Goal: Transaction & Acquisition: Download file/media

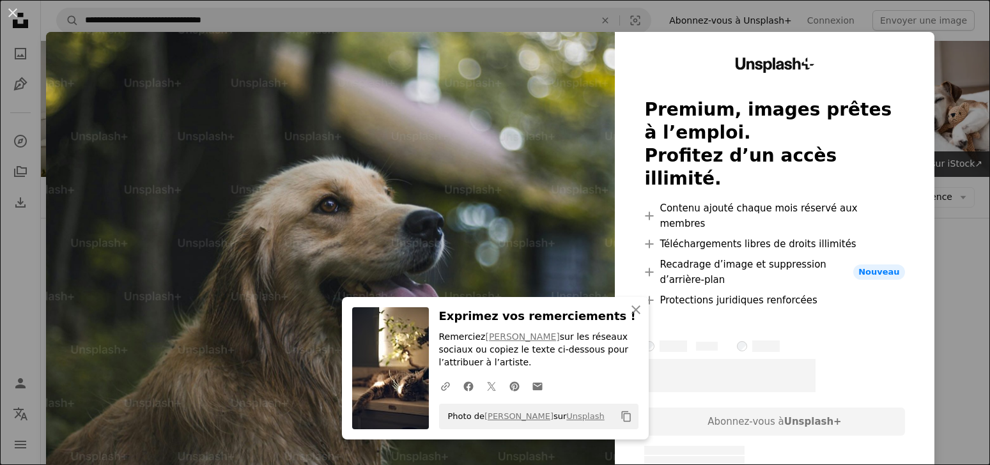
scroll to position [5382, 0]
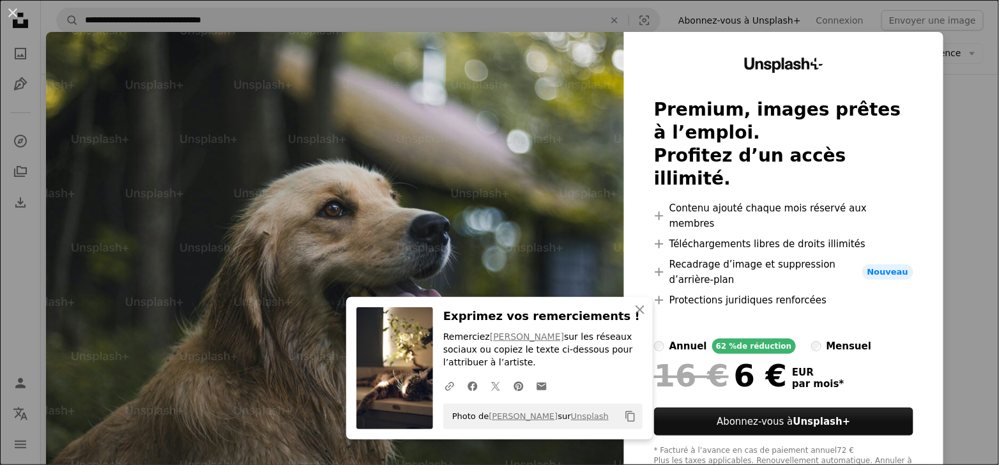
click at [972, 105] on div "An X shape An X shape Fermer Exprimez vos remerciements ! Remerciez [PERSON_NAM…" at bounding box center [499, 232] width 999 height 465
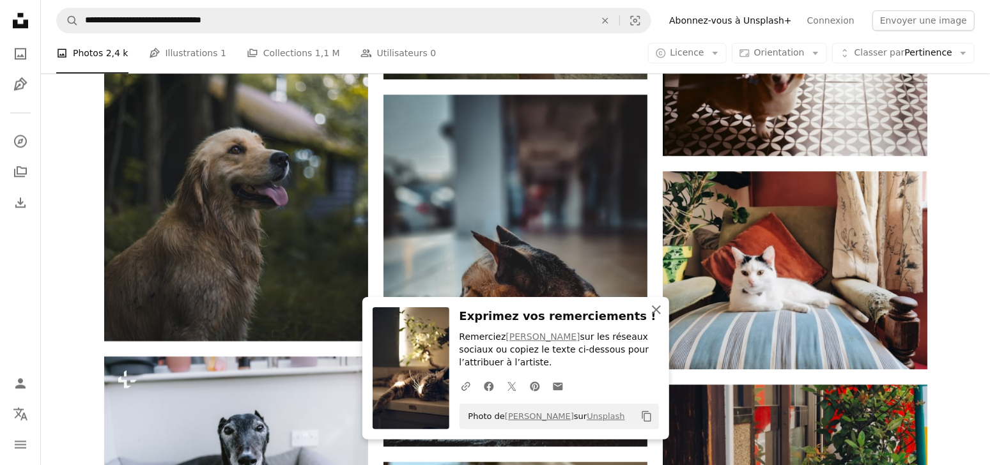
click at [654, 311] on icon "An X shape" at bounding box center [656, 309] width 15 height 15
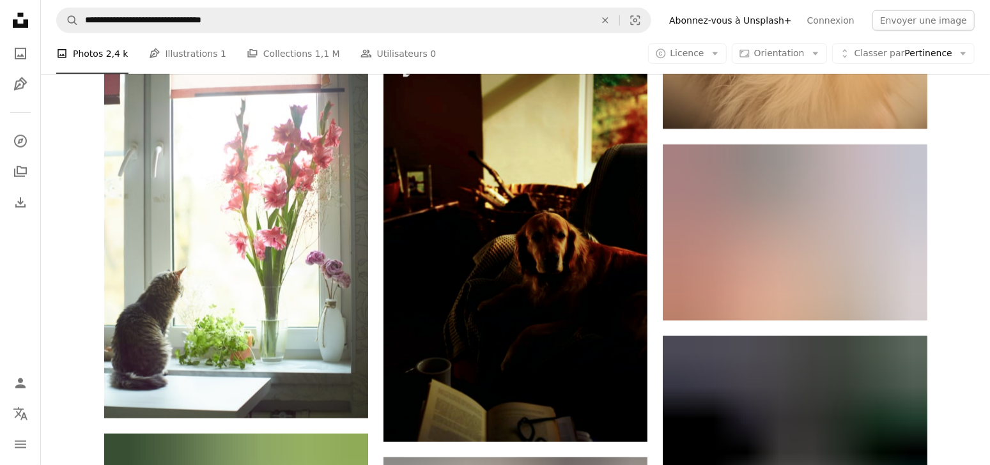
scroll to position [10434, 0]
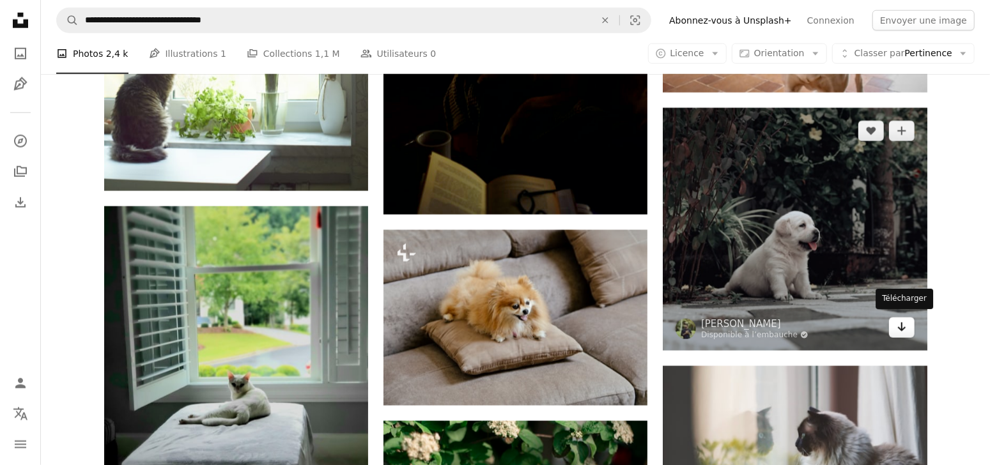
click at [901, 323] on icon "Télécharger" at bounding box center [901, 327] width 8 height 9
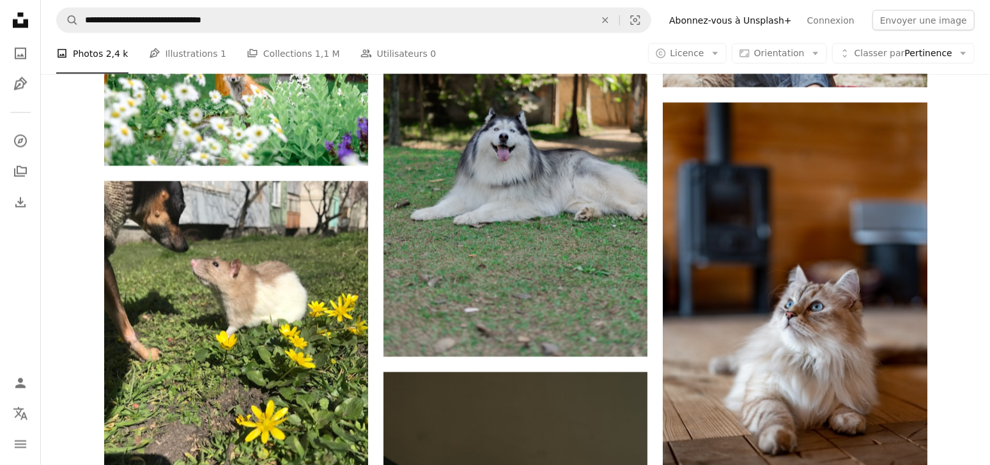
scroll to position [14207, 0]
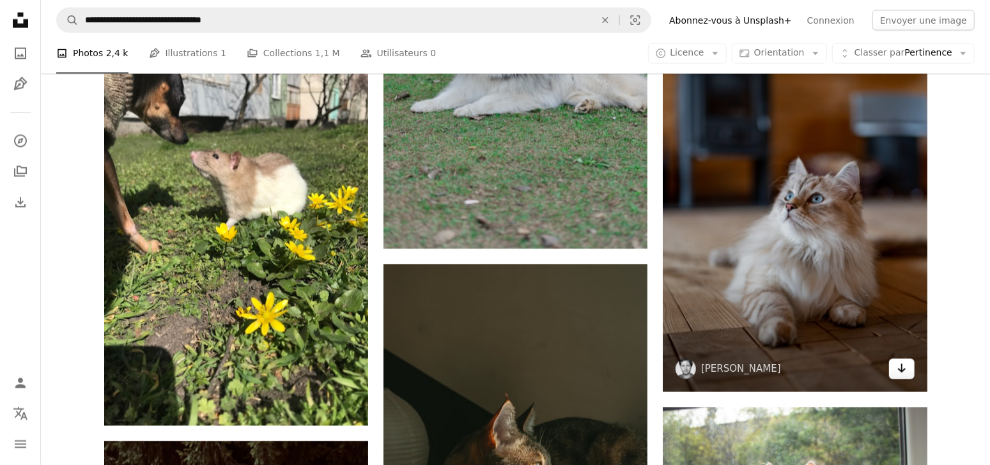
click at [910, 369] on link "Arrow pointing down" at bounding box center [902, 369] width 26 height 20
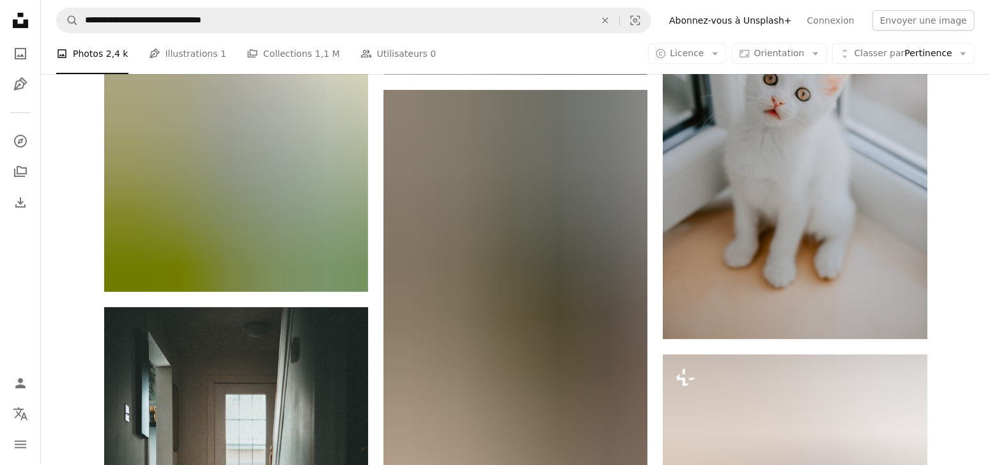
scroll to position [16315, 0]
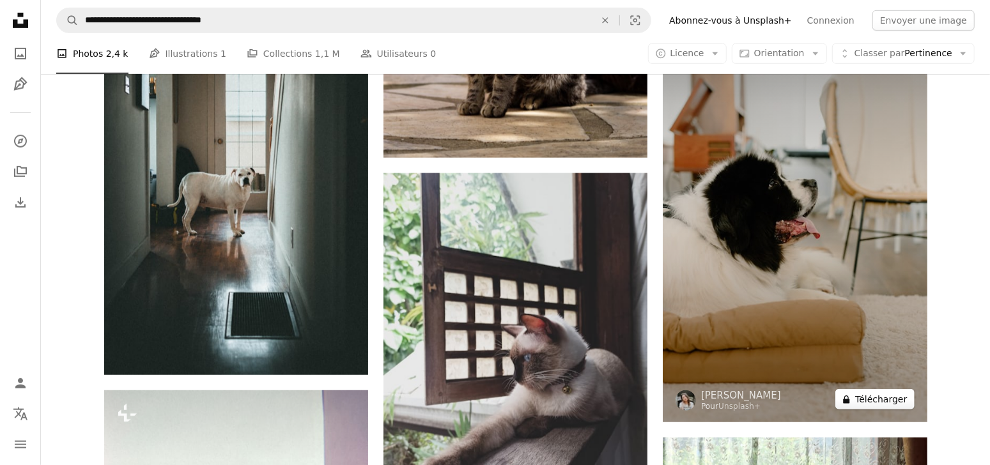
click at [888, 395] on button "A lock Télécharger" at bounding box center [874, 399] width 79 height 20
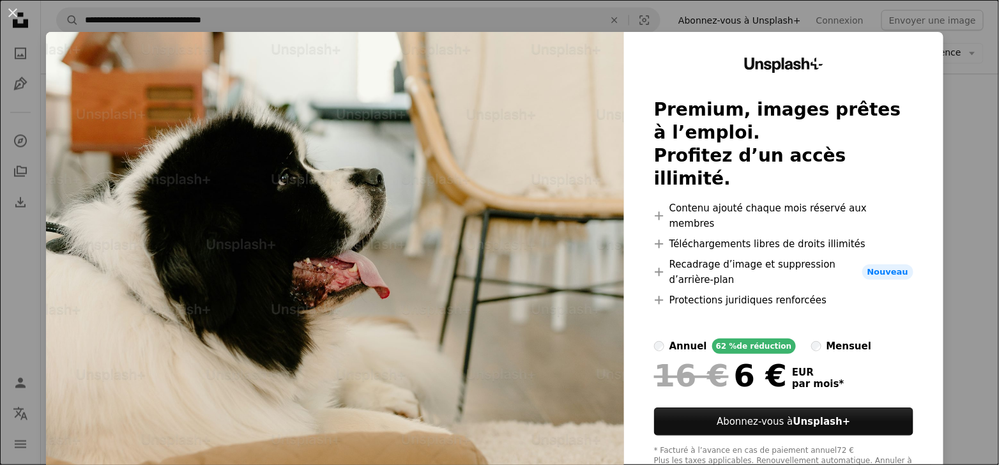
click at [948, 101] on div "An X shape Unsplash+ Premium, images prêtes à l’emploi. Profitez d’un accès ill…" at bounding box center [499, 232] width 999 height 465
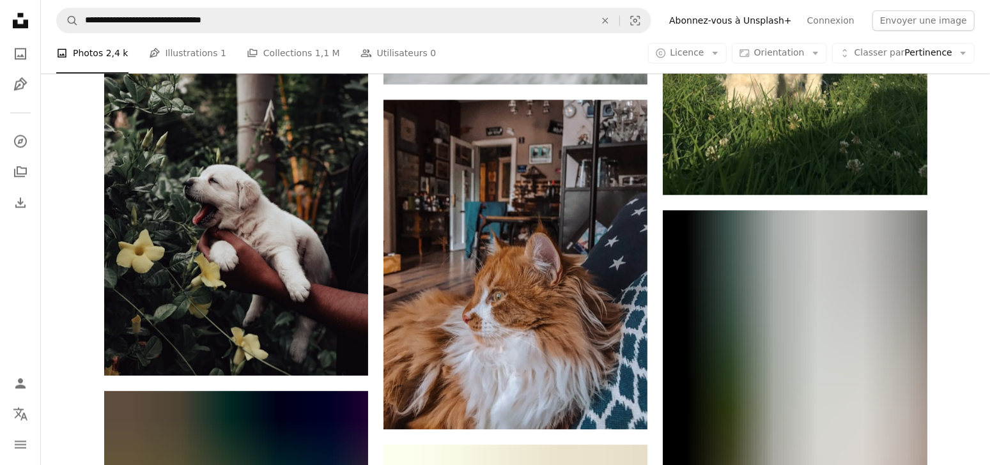
scroll to position [21290, 0]
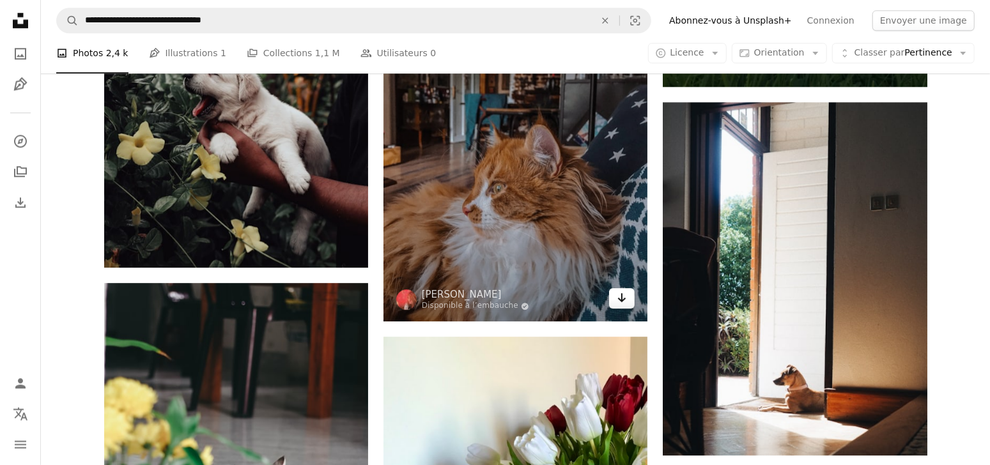
click at [629, 299] on link "Arrow pointing down" at bounding box center [622, 298] width 26 height 20
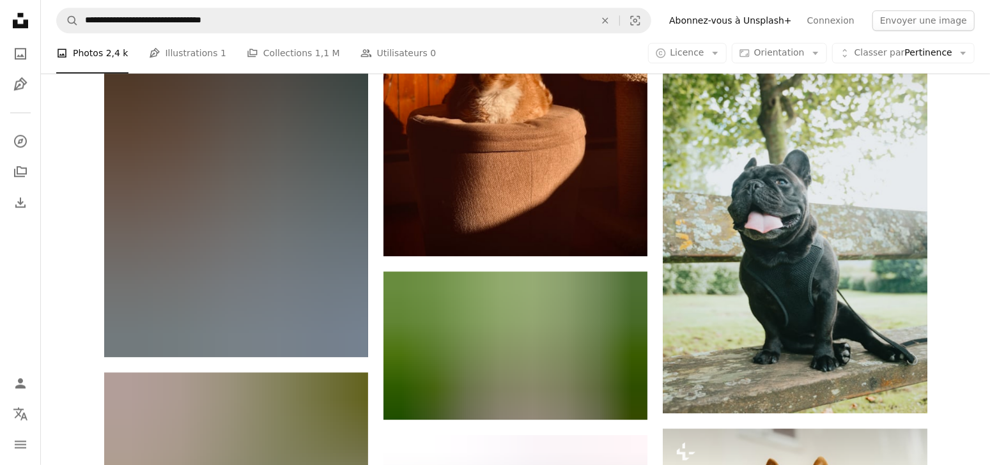
scroll to position [24477, 0]
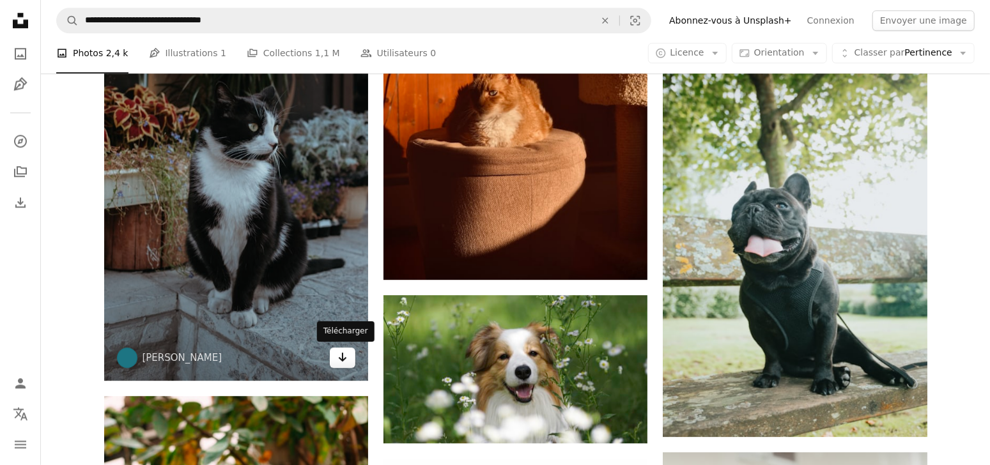
click at [337, 357] on icon "Arrow pointing down" at bounding box center [342, 356] width 10 height 15
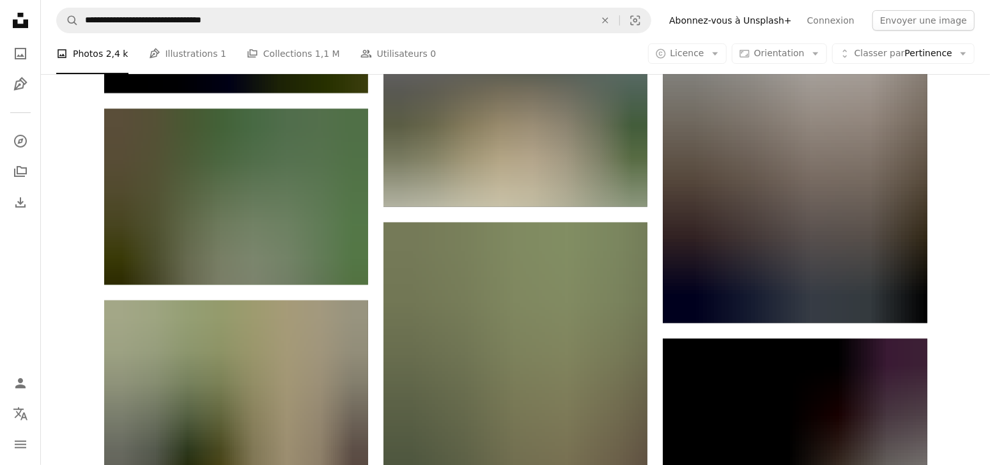
scroll to position [28505, 0]
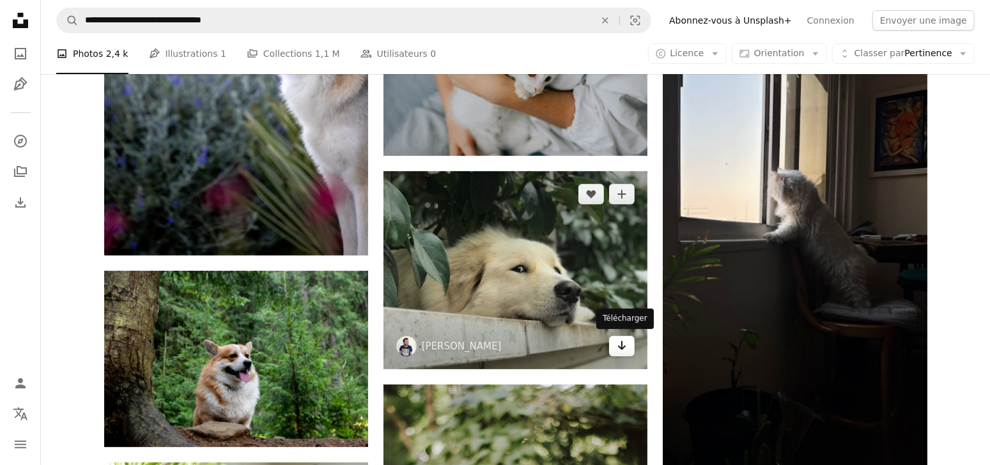
click at [615, 346] on link "Arrow pointing down" at bounding box center [622, 346] width 26 height 20
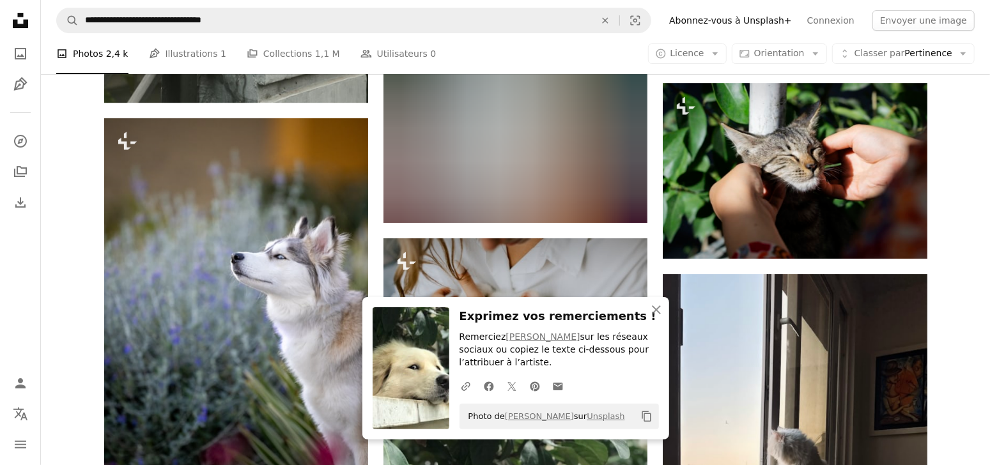
scroll to position [28533, 0]
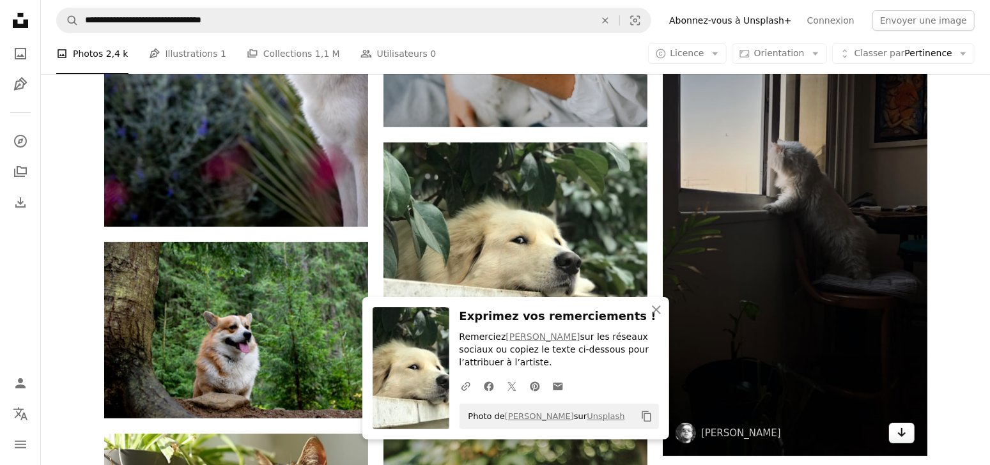
click at [911, 429] on link "Arrow pointing down" at bounding box center [902, 433] width 26 height 20
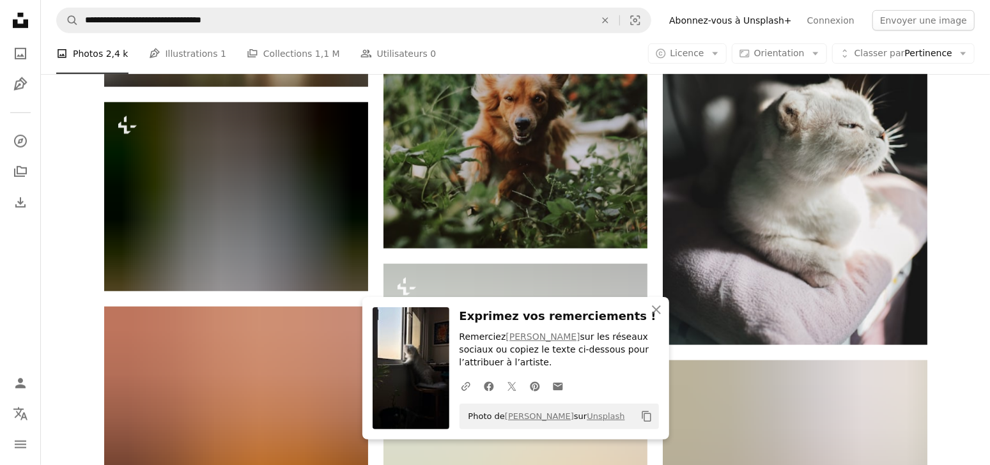
scroll to position [28969, 0]
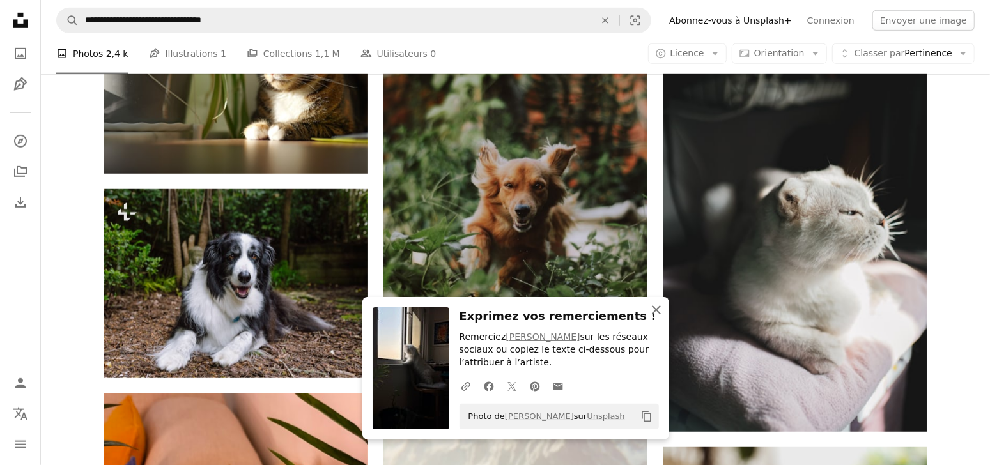
click at [659, 310] on icon "An X shape" at bounding box center [656, 309] width 15 height 15
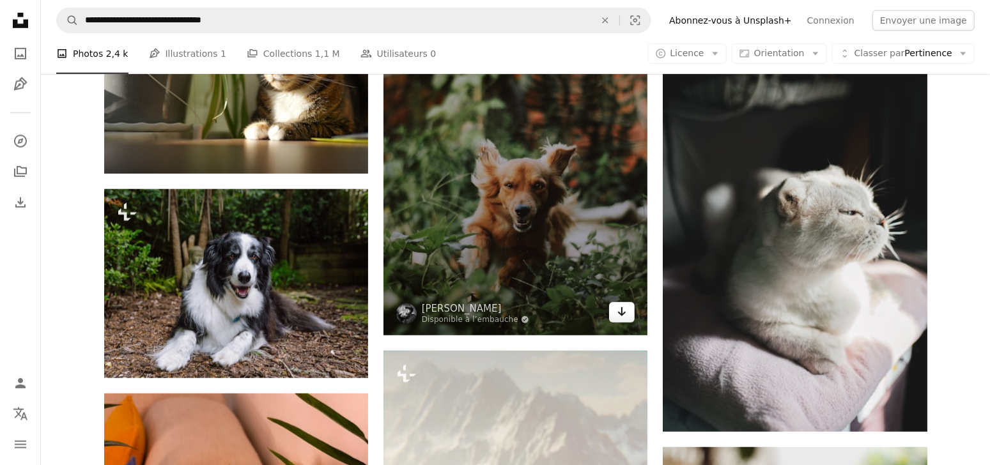
click at [620, 304] on icon "Arrow pointing down" at bounding box center [622, 311] width 10 height 15
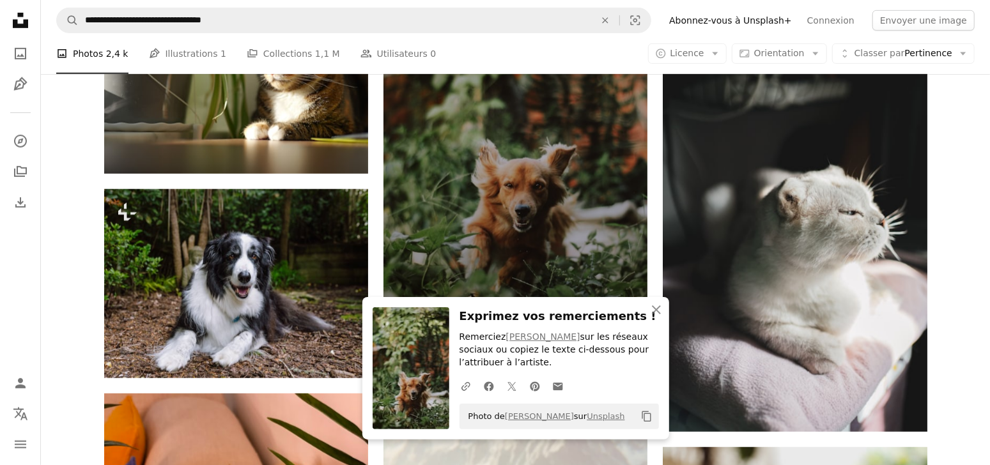
scroll to position [29376, 0]
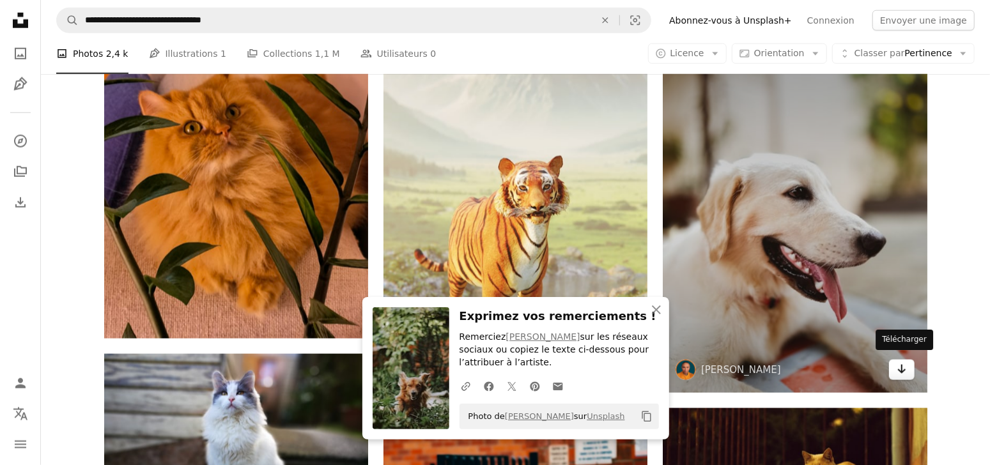
click at [910, 364] on link "Arrow pointing down" at bounding box center [902, 370] width 26 height 20
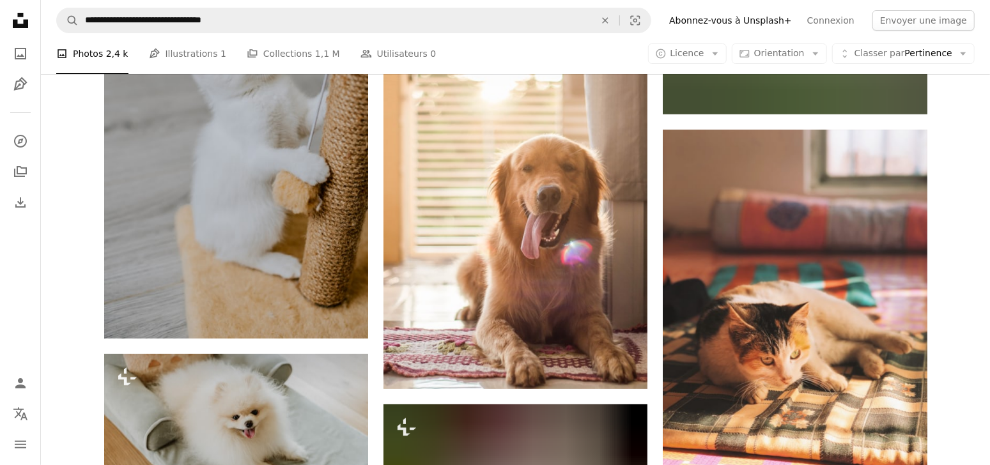
scroll to position [31639, 0]
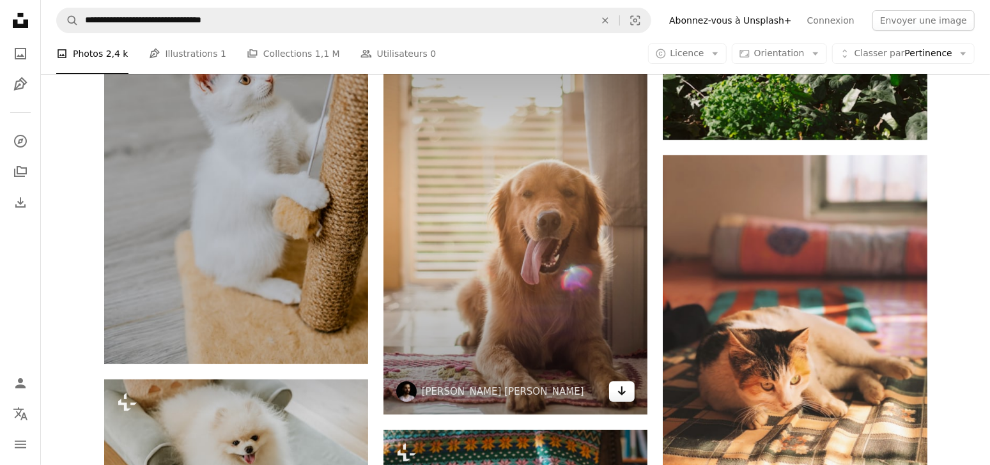
click at [620, 394] on icon "Arrow pointing down" at bounding box center [622, 390] width 10 height 15
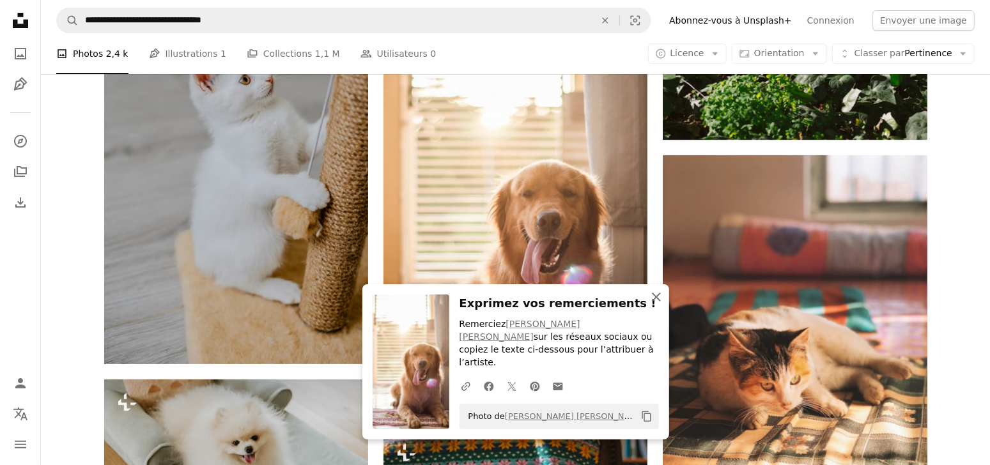
click at [657, 305] on icon "An X shape" at bounding box center [656, 296] width 15 height 15
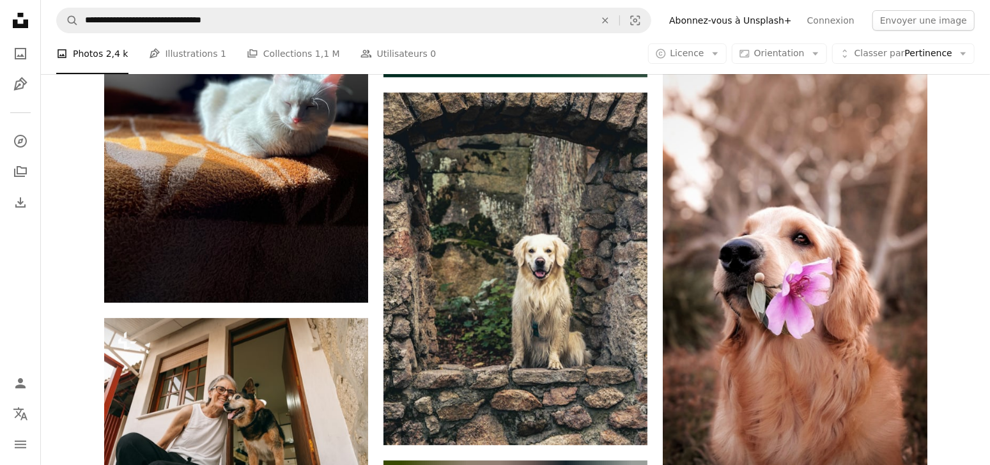
scroll to position [38024, 0]
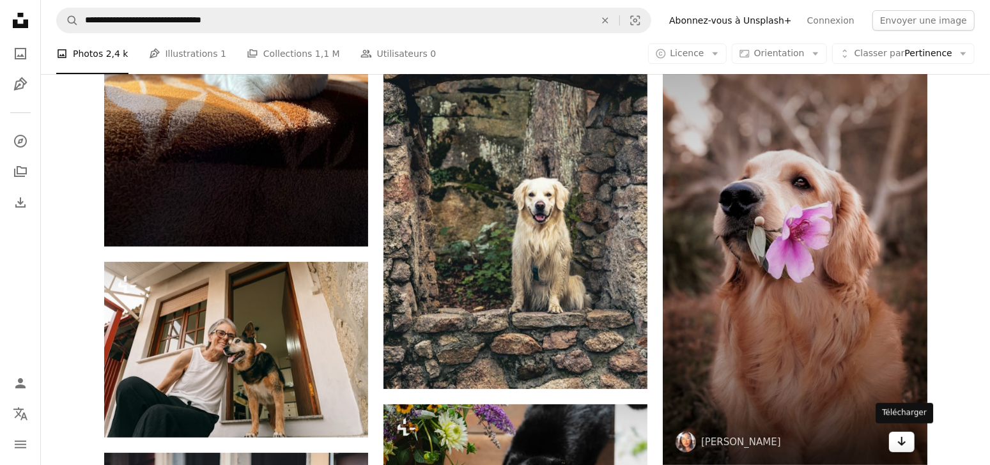
click at [894, 443] on link "Arrow pointing down" at bounding box center [902, 442] width 26 height 20
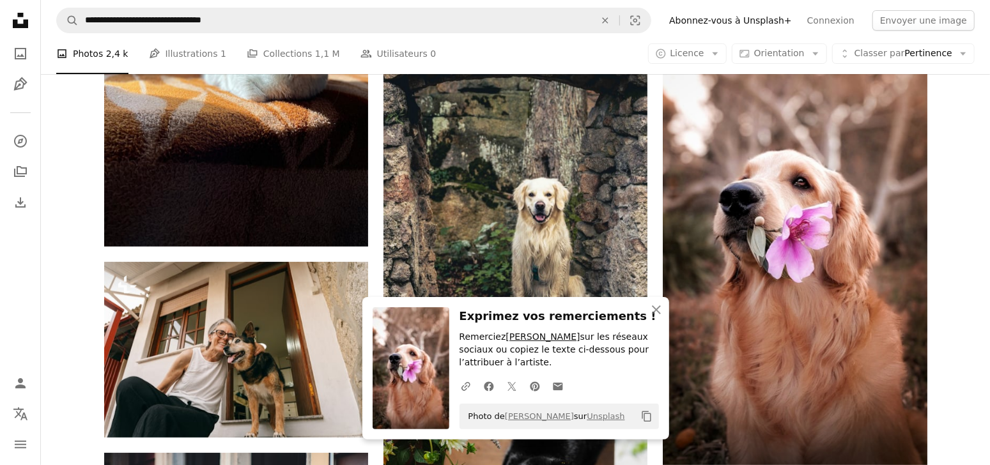
click at [562, 340] on link "[PERSON_NAME]" at bounding box center [542, 337] width 74 height 10
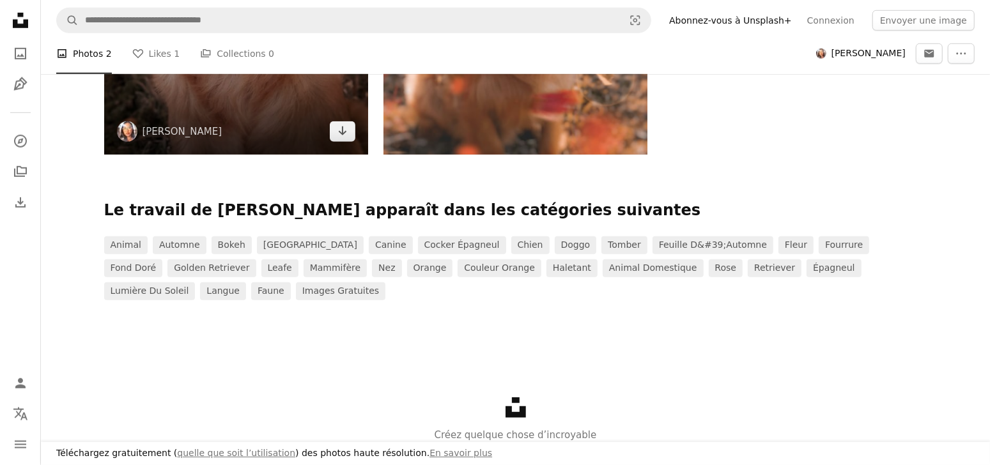
scroll to position [684, 0]
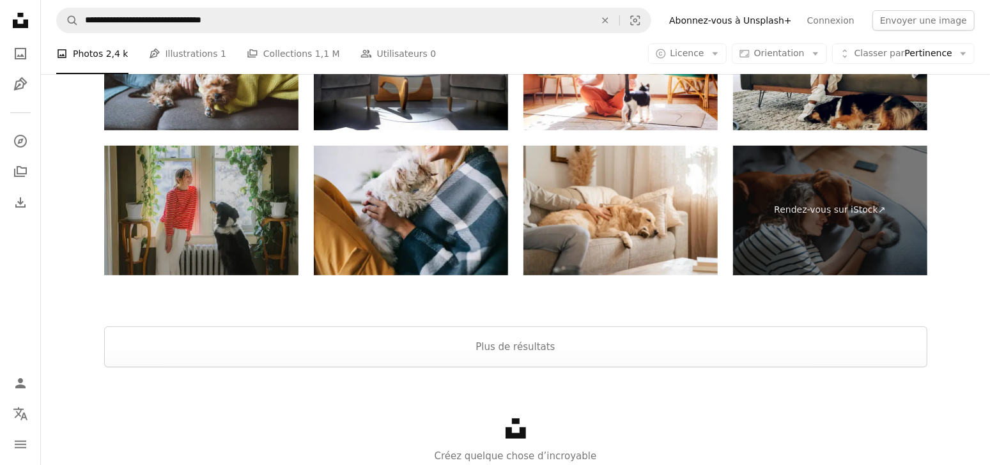
scroll to position [41271, 0]
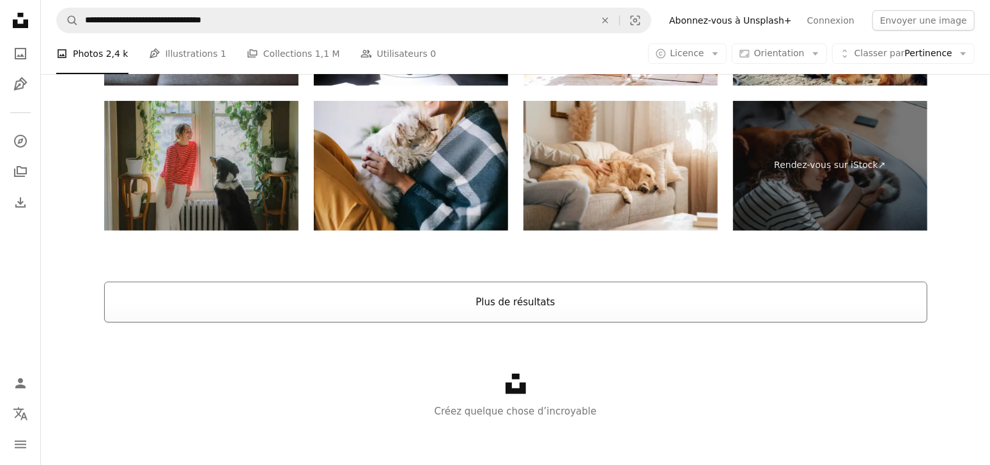
click at [489, 300] on button "Plus de résultats" at bounding box center [515, 302] width 823 height 41
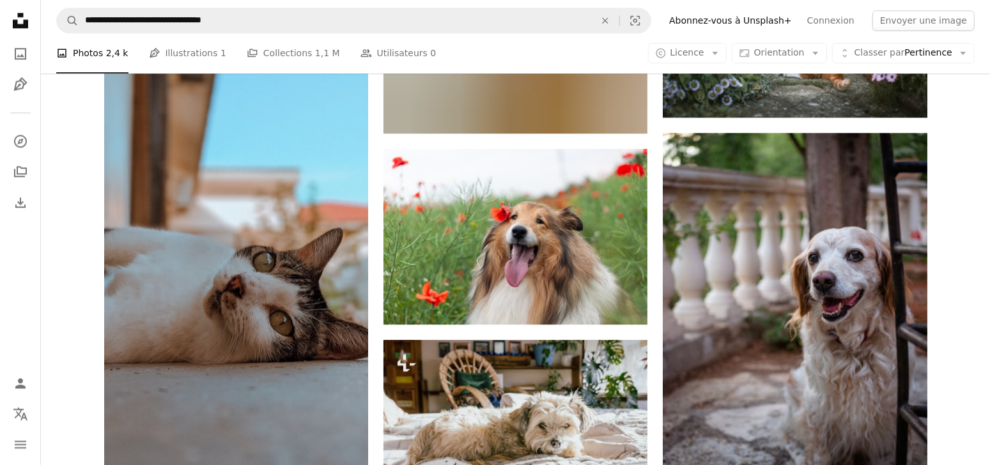
scroll to position [46409, 0]
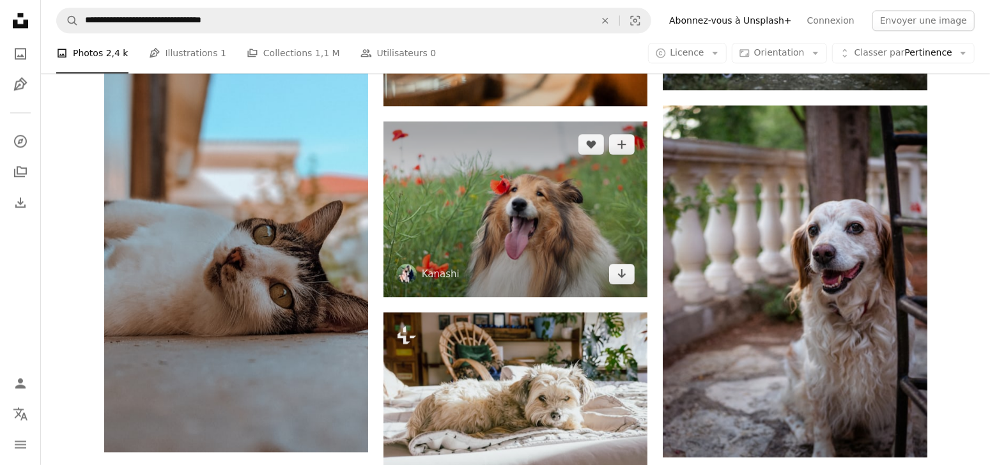
click at [636, 278] on img at bounding box center [515, 209] width 264 height 176
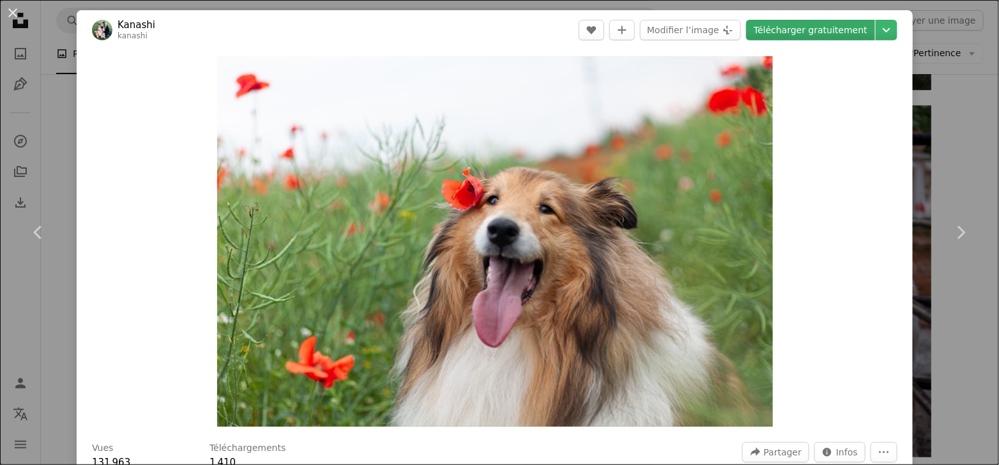
click at [840, 39] on link "Télécharger gratuitement" at bounding box center [810, 30] width 129 height 20
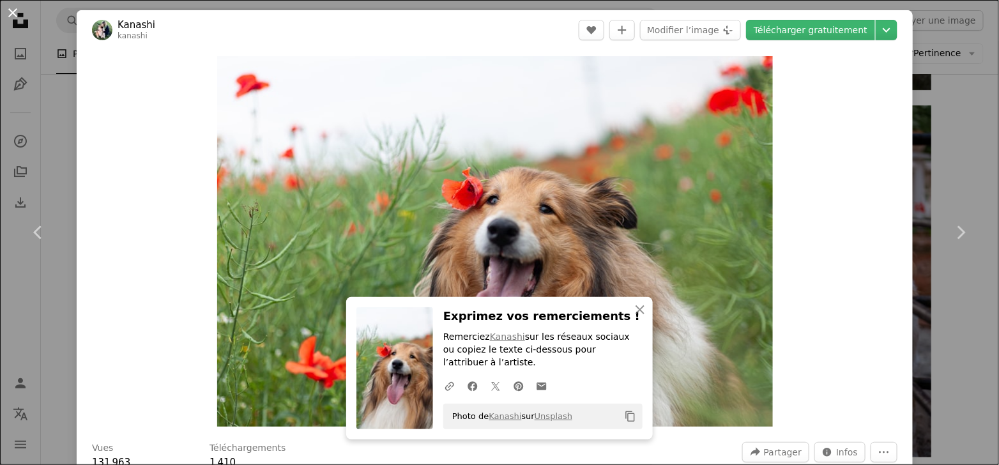
click at [12, 12] on button "An X shape" at bounding box center [12, 12] width 15 height 15
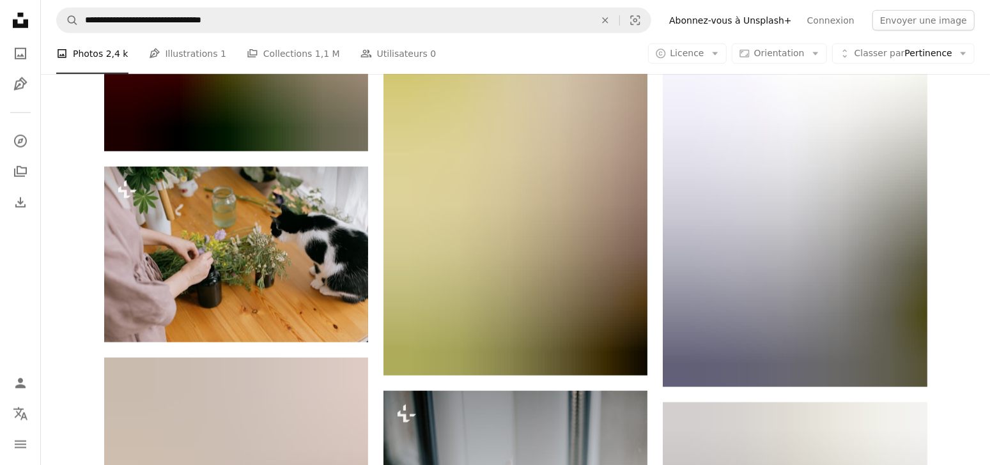
scroll to position [48314, 0]
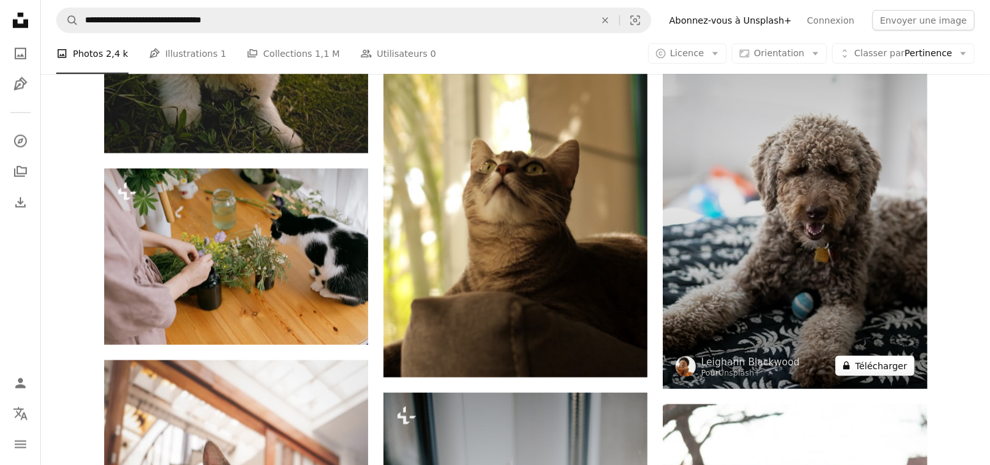
click at [899, 369] on button "A lock Télécharger" at bounding box center [874, 366] width 79 height 20
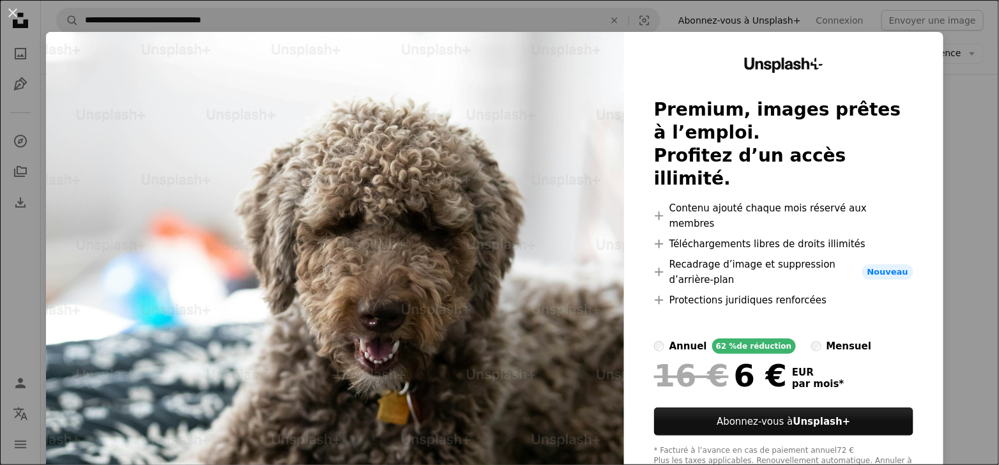
click at [958, 118] on div "An X shape Unsplash+ Premium, images prêtes à l’emploi. Profitez d’un accès ill…" at bounding box center [499, 232] width 999 height 465
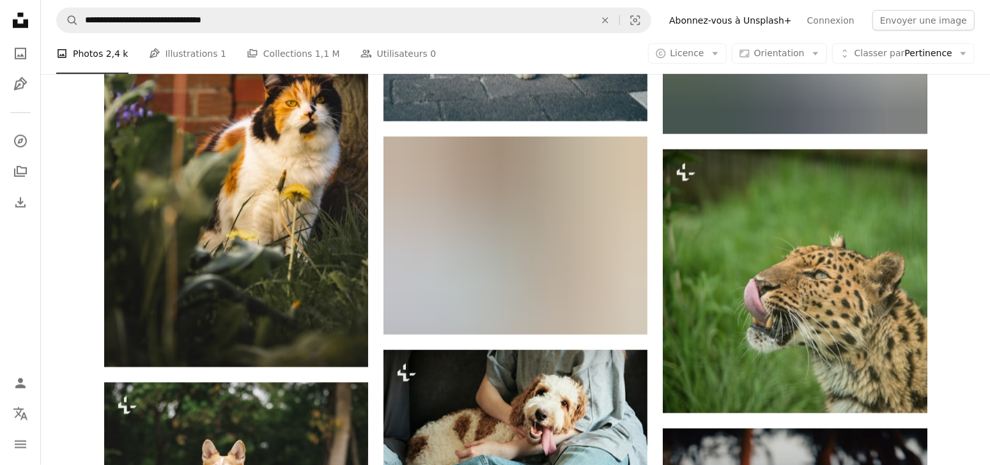
scroll to position [70443, 0]
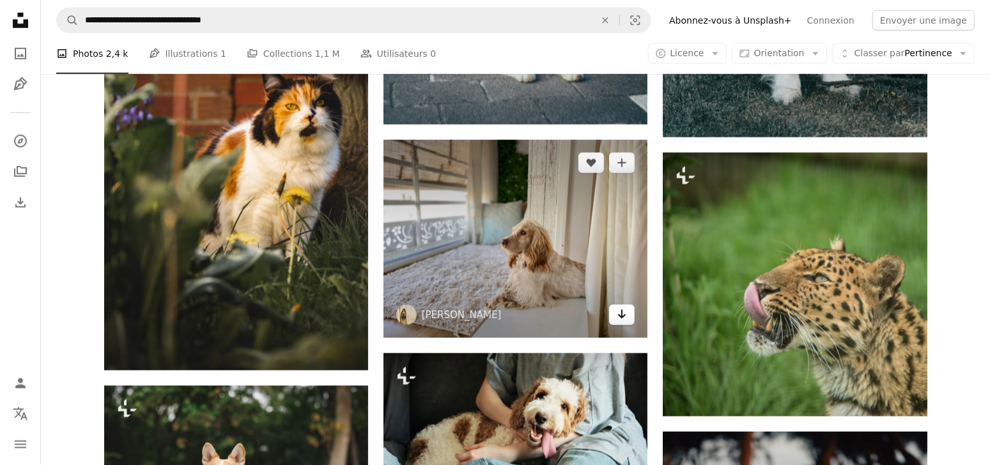
click at [623, 320] on icon "Arrow pointing down" at bounding box center [622, 314] width 10 height 15
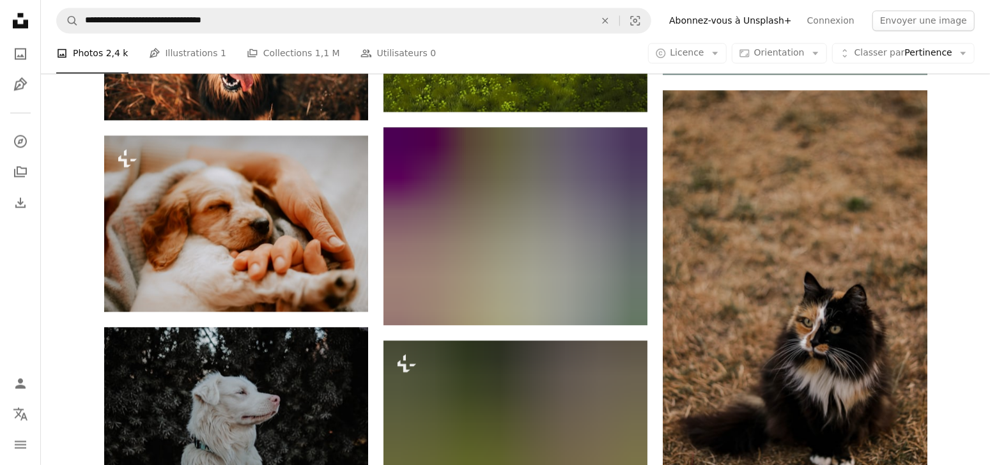
scroll to position [74919, 0]
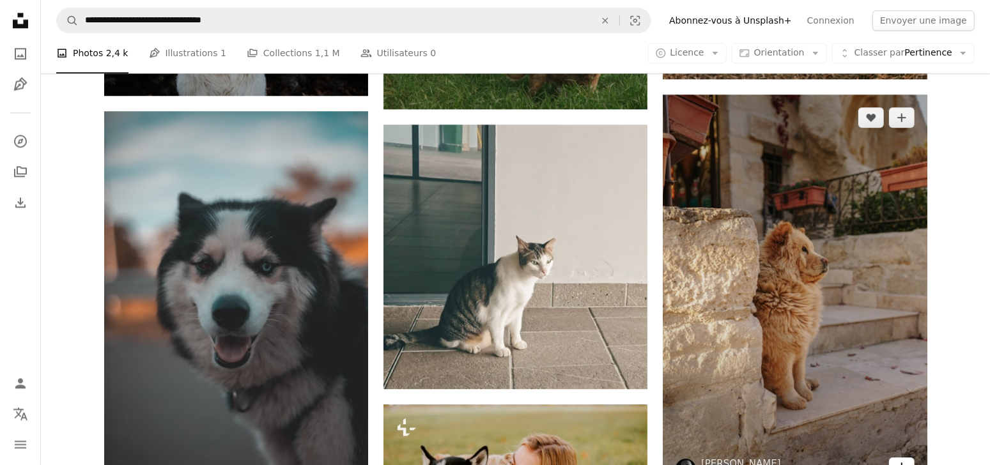
click at [901, 463] on icon "Télécharger" at bounding box center [901, 467] width 8 height 9
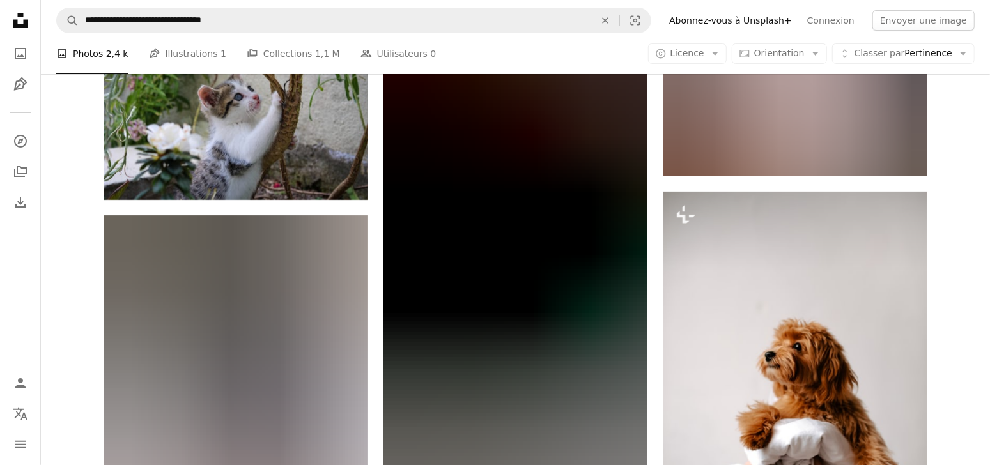
scroll to position [82651, 0]
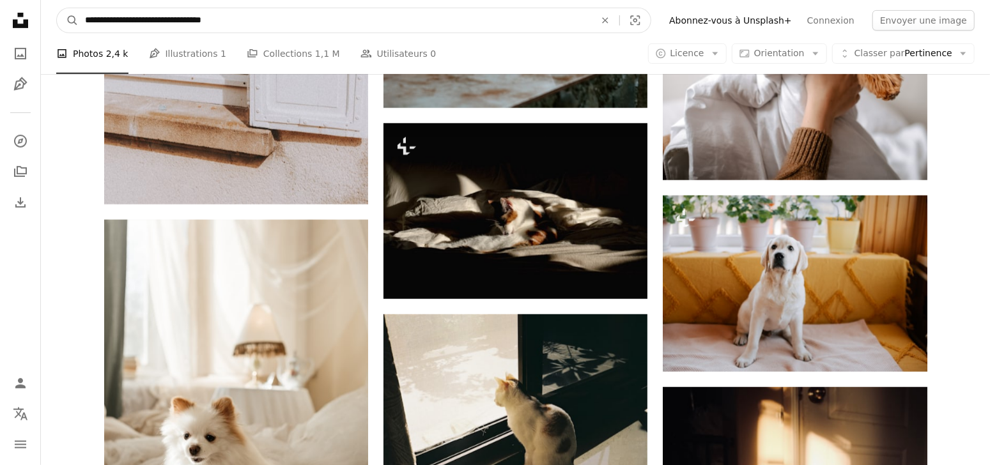
drag, startPoint x: 202, startPoint y: 19, endPoint x: 243, endPoint y: 18, distance: 40.9
click at [243, 18] on input "**********" at bounding box center [335, 20] width 512 height 24
type input "**********"
click button "A magnifying glass" at bounding box center [68, 20] width 22 height 24
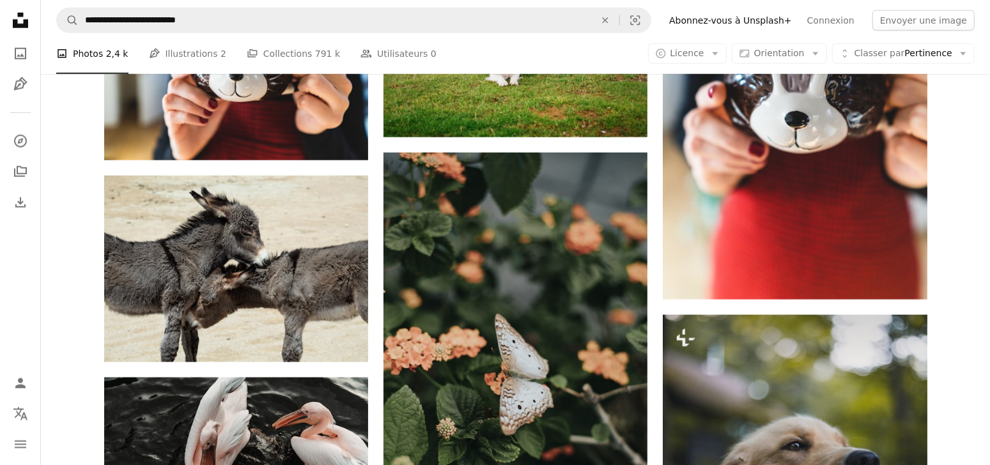
scroll to position [958, 0]
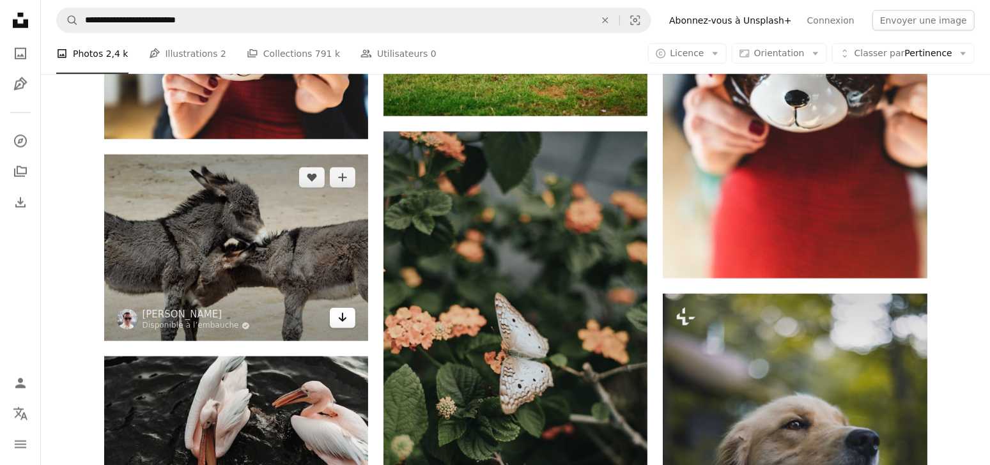
click at [344, 326] on link "Arrow pointing down" at bounding box center [343, 318] width 26 height 20
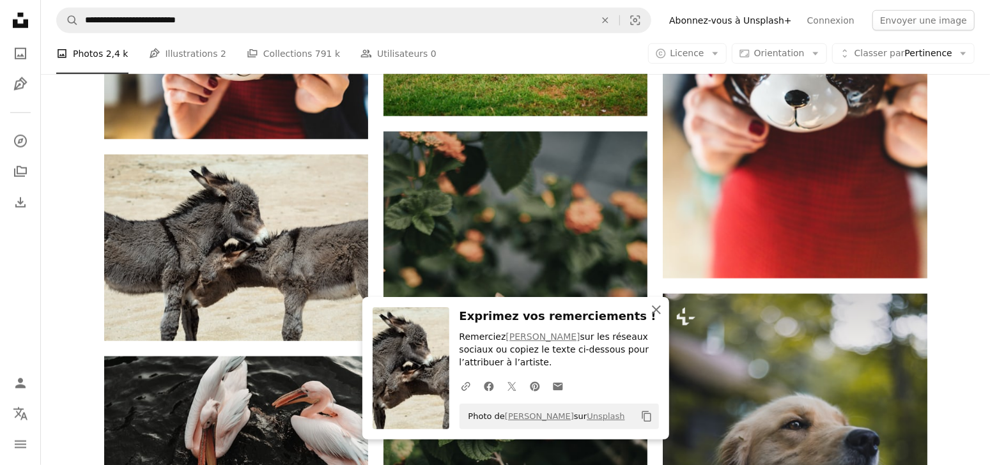
click at [650, 312] on icon "An X shape" at bounding box center [656, 309] width 15 height 15
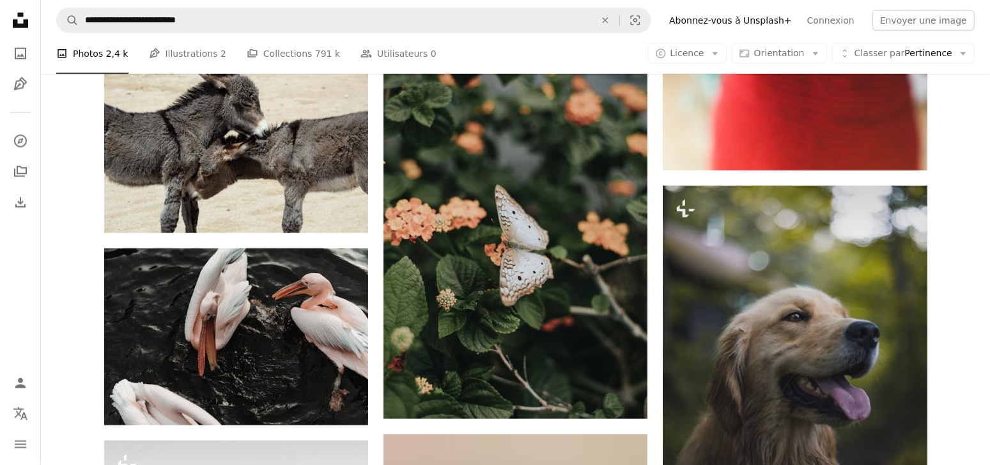
scroll to position [1103, 0]
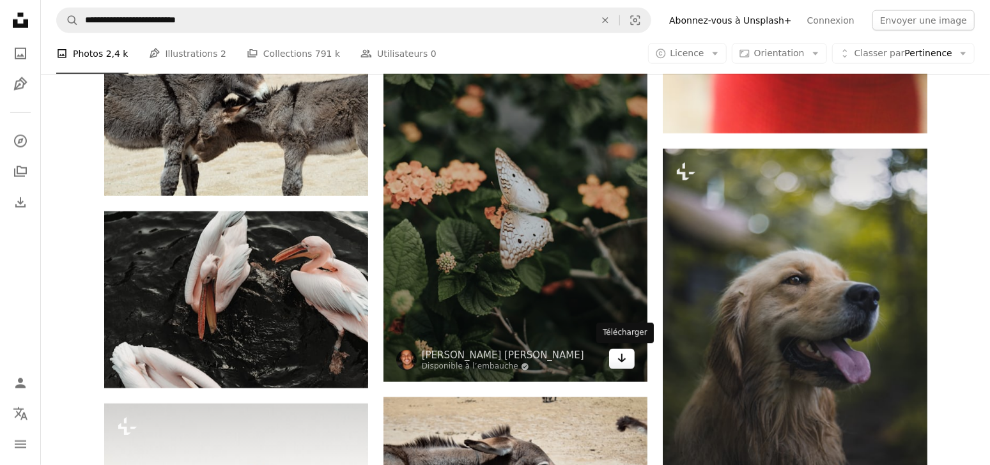
click at [612, 361] on link "Arrow pointing down" at bounding box center [622, 359] width 26 height 20
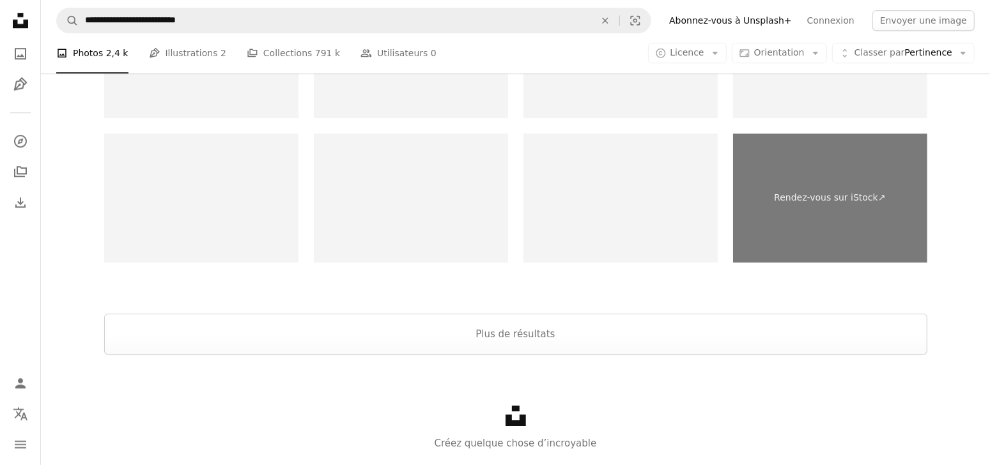
scroll to position [2507, 0]
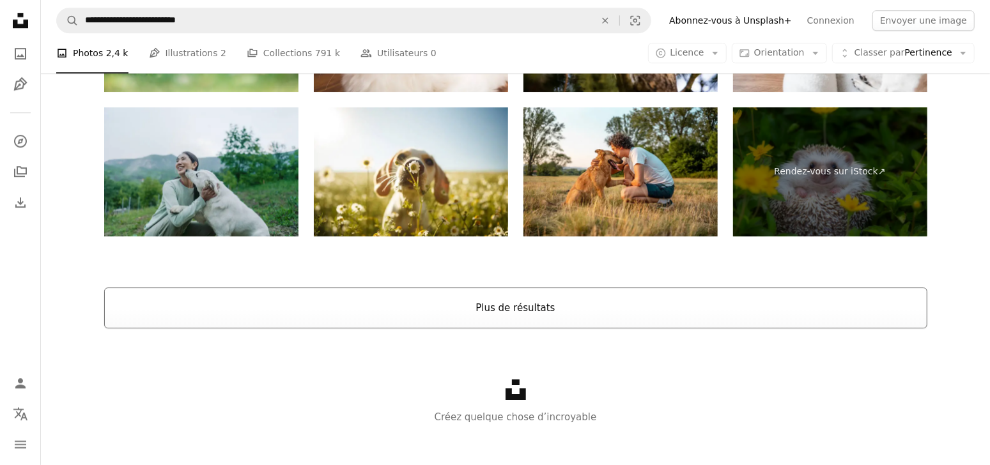
click at [505, 312] on button "Plus de résultats" at bounding box center [515, 308] width 823 height 41
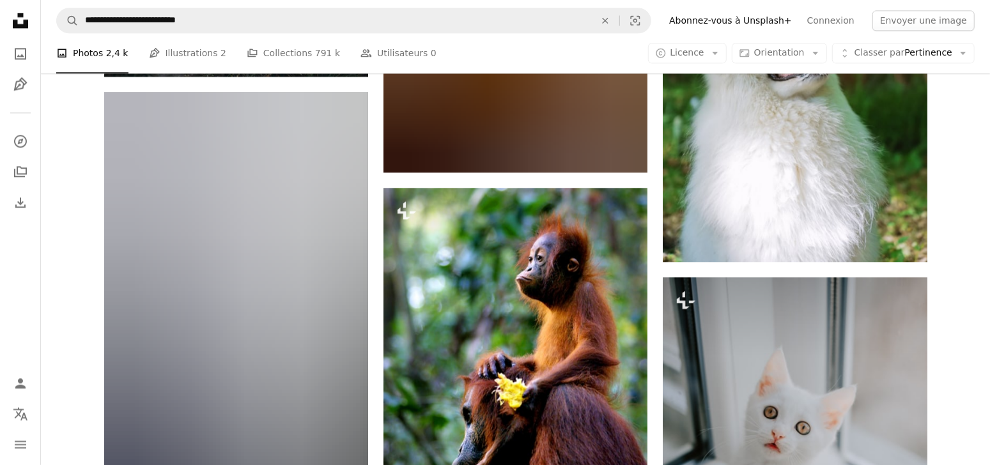
scroll to position [17415, 0]
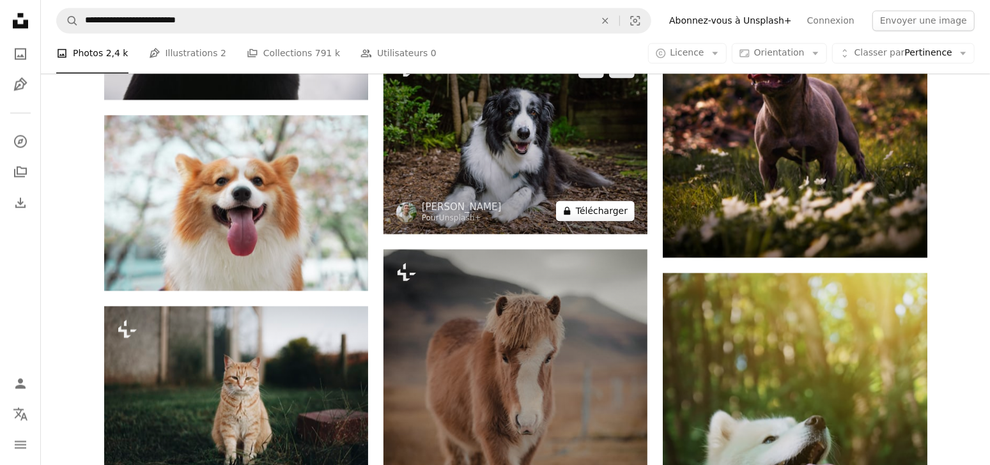
click at [603, 210] on button "A lock Télécharger" at bounding box center [595, 211] width 79 height 20
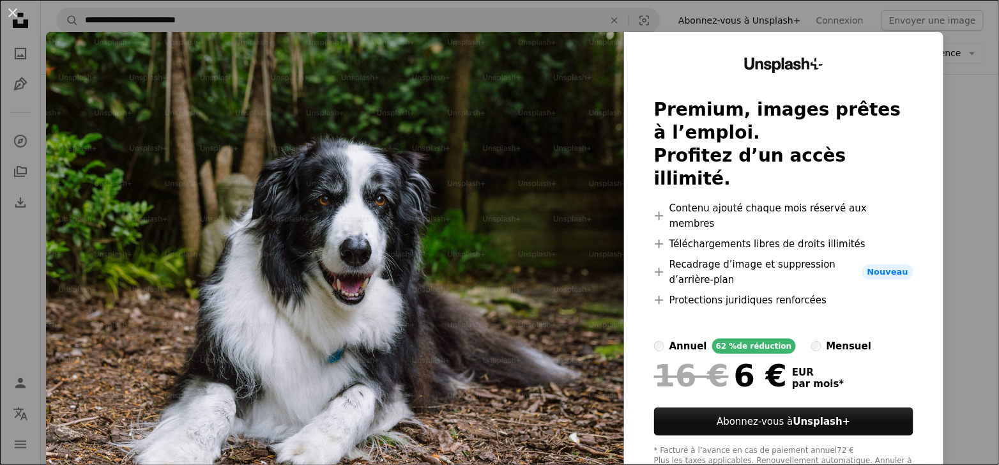
click at [963, 180] on div "An X shape Unsplash+ Premium, images prêtes à l’emploi. Profitez d’un accès ill…" at bounding box center [499, 232] width 999 height 465
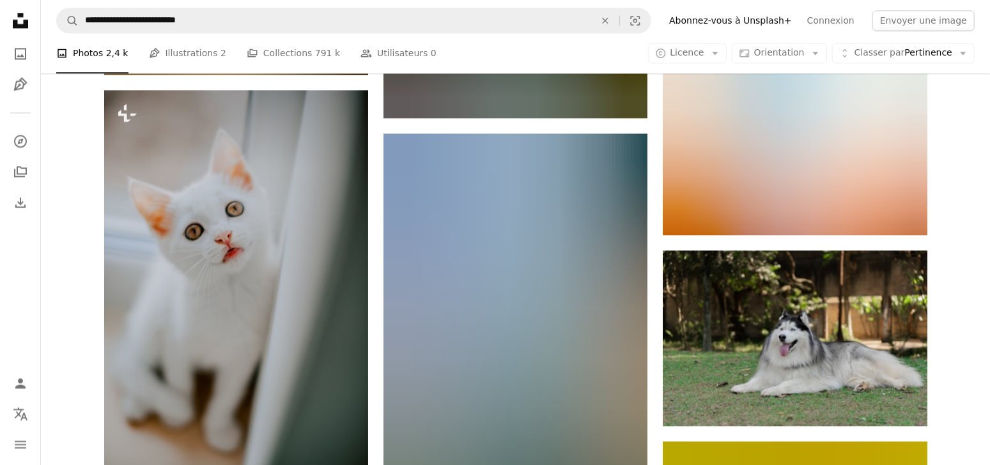
scroll to position [42705, 0]
